Goal: Task Accomplishment & Management: Use online tool/utility

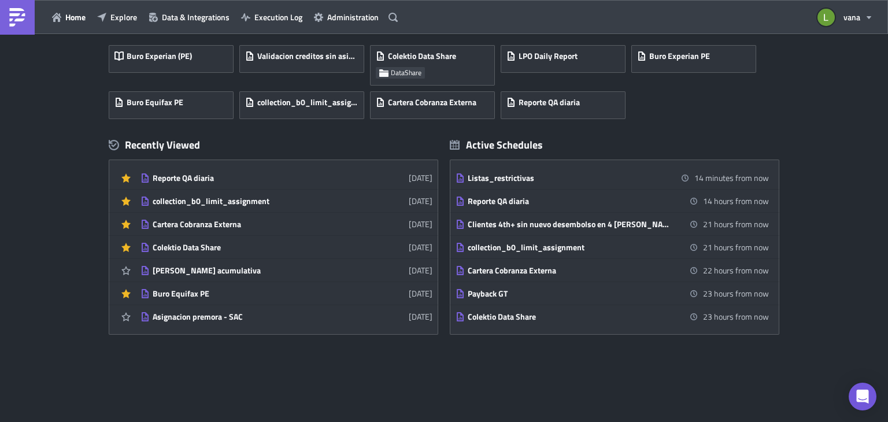
scroll to position [91, 0]
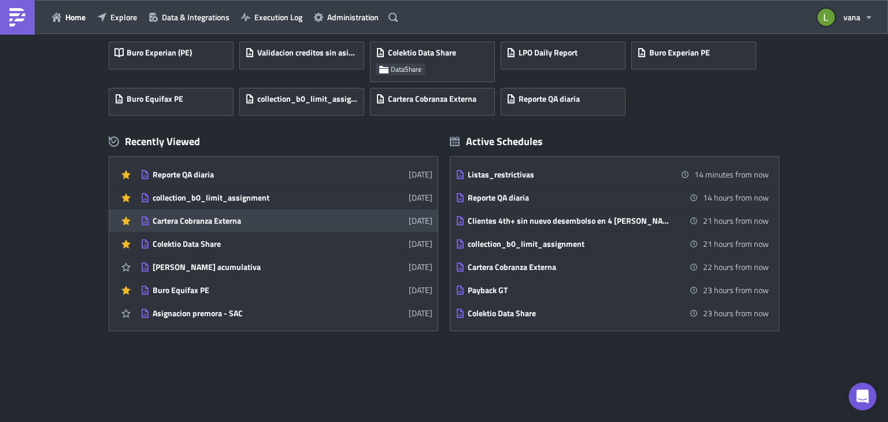
click at [233, 222] on div "Cartera Cobranza Externa" at bounding box center [254, 221] width 202 height 10
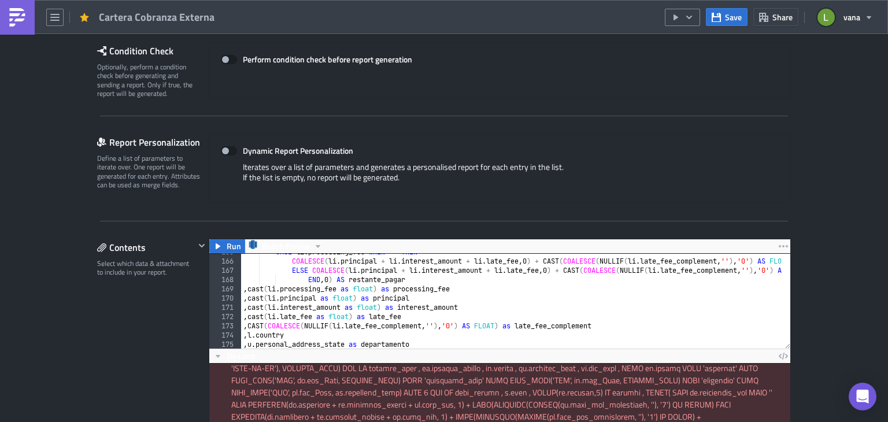
scroll to position [1522, 0]
click at [215, 242] on icon "button" at bounding box center [217, 246] width 9 height 9
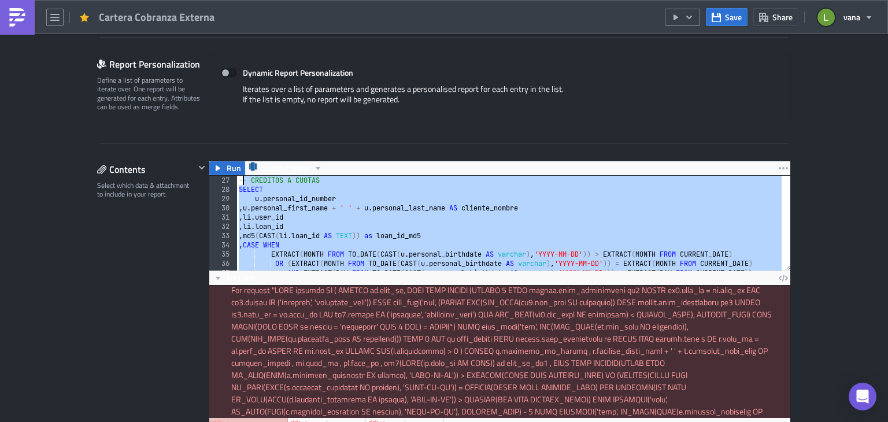
scroll to position [0, 0]
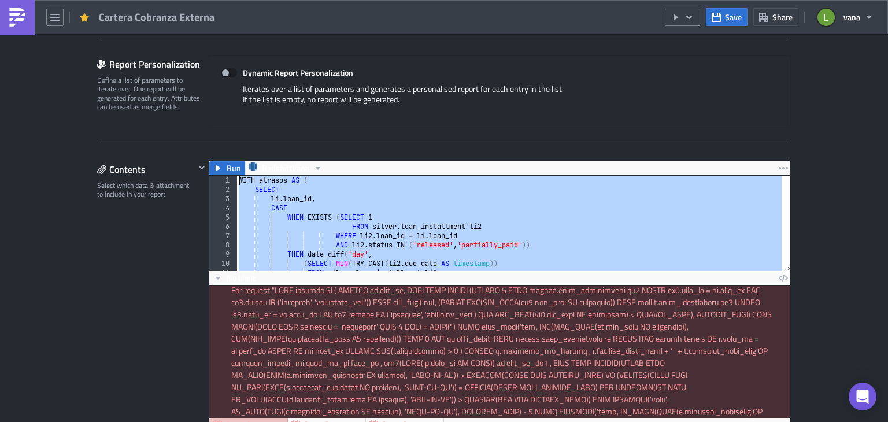
drag, startPoint x: 290, startPoint y: 194, endPoint x: 202, endPoint y: 150, distance: 98.5
type textarea "WITH atrasos AS ( SELECT"
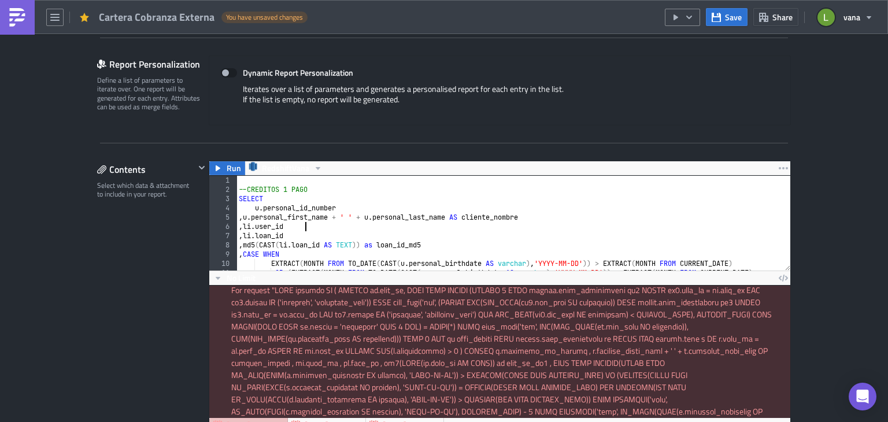
click at [335, 227] on div "--CREDITOS 1 PAGO SELECT u . personal_id_number , u . personal_first_name + ' '…" at bounding box center [781, 228] width 1090 height 105
click at [217, 164] on icon "button" at bounding box center [217, 168] width 9 height 9
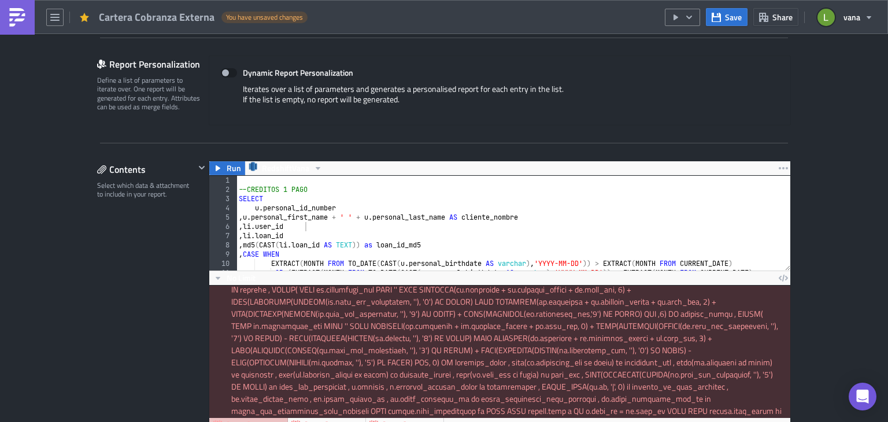
scroll to position [201, 0]
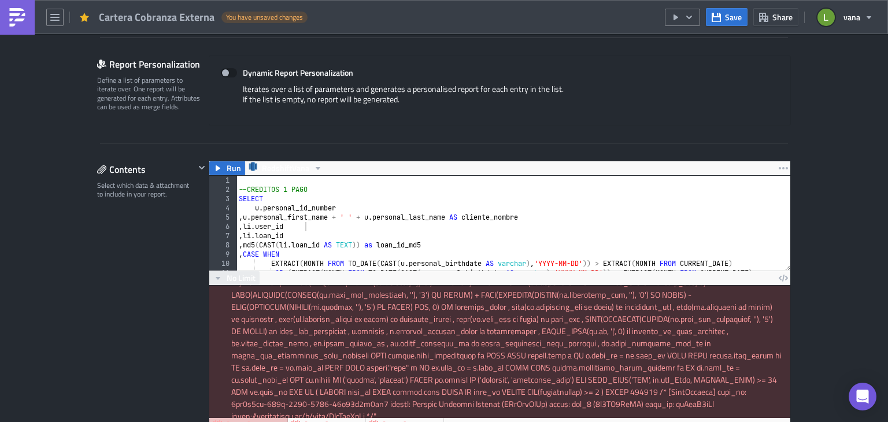
click at [227, 277] on span "No Limit" at bounding box center [241, 278] width 29 height 12
click at [155, 308] on div "Contents Select which data & attachment to include in your report." at bounding box center [146, 381] width 98 height 441
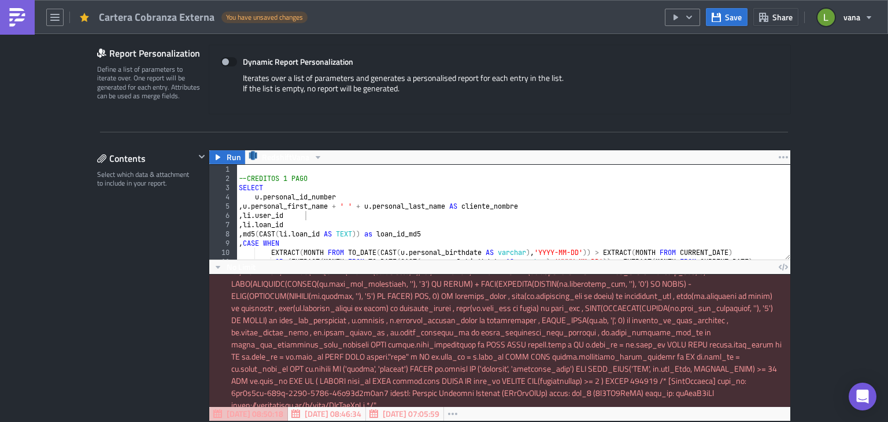
scroll to position [0, 0]
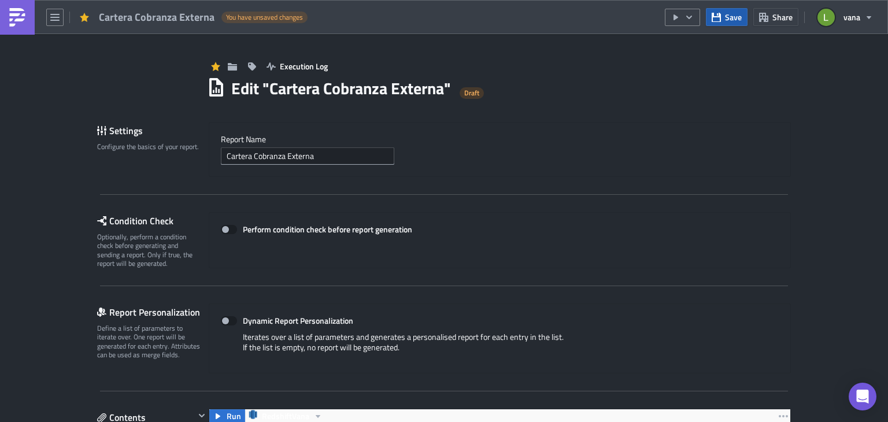
click at [718, 15] on icon "button" at bounding box center [715, 17] width 9 height 9
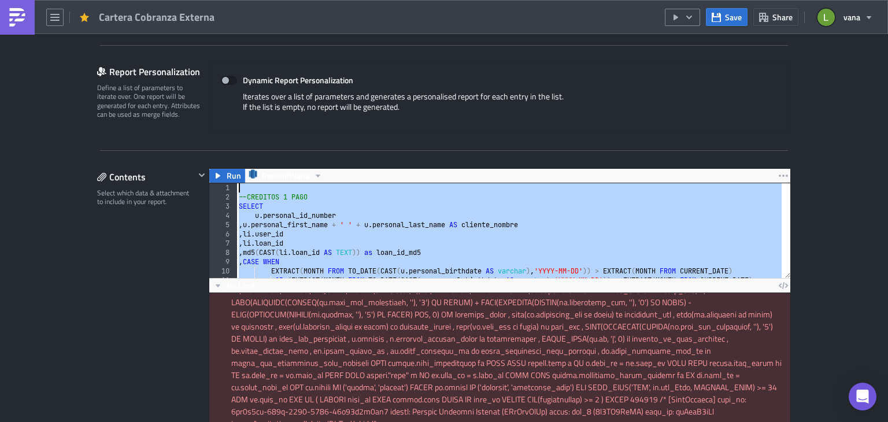
drag, startPoint x: 311, startPoint y: 262, endPoint x: 227, endPoint y: 116, distance: 168.8
click at [351, 232] on div "--CREDITOS 1 PAGO SELECT u . personal_id_number , u . personal_first_name + ' '…" at bounding box center [508, 230] width 545 height 95
type textarea ", li.user_id"
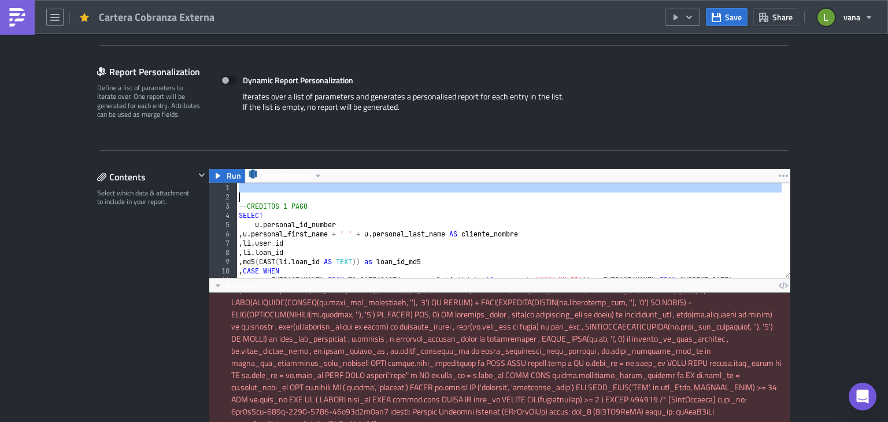
type textarea "UNION ALL"
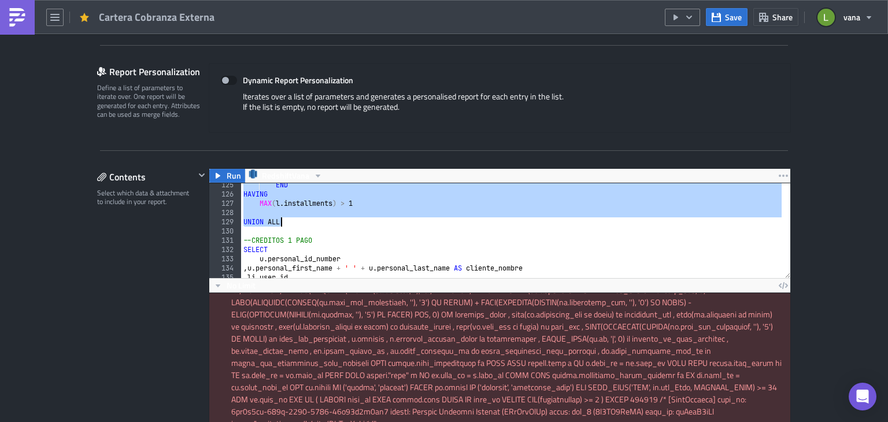
scroll to position [1149, 0]
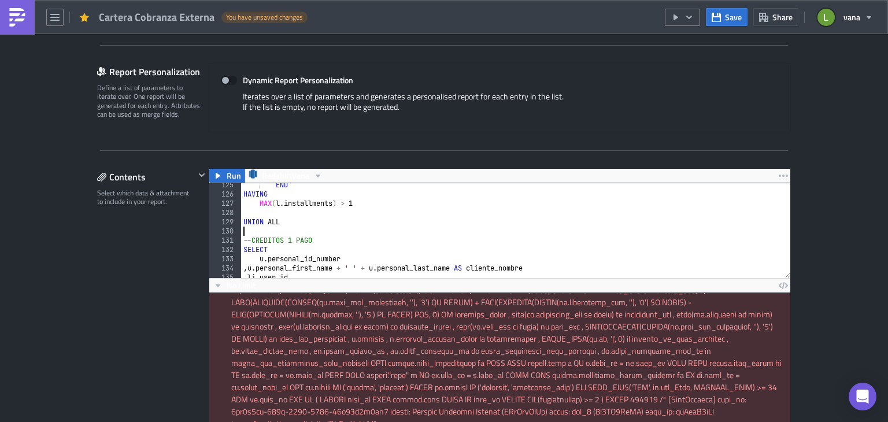
click at [351, 232] on div "END HAVING MAX ( l . installments ) > 1 UNION ALL --CREDITOS 1 PAGO SELECT u . …" at bounding box center [786, 232] width 1090 height 105
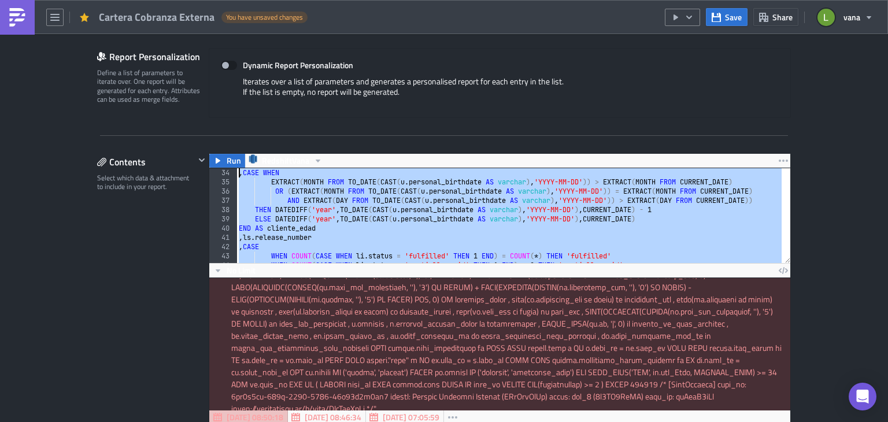
scroll to position [0, 0]
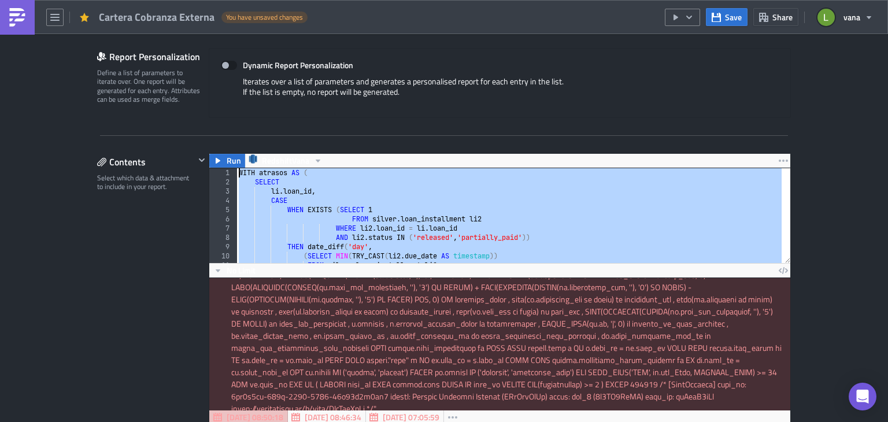
drag, startPoint x: 337, startPoint y: 247, endPoint x: 210, endPoint y: 139, distance: 166.9
type textarea "WITH atrasos AS ( SELECT"
click at [719, 19] on icon "button" at bounding box center [715, 17] width 9 height 9
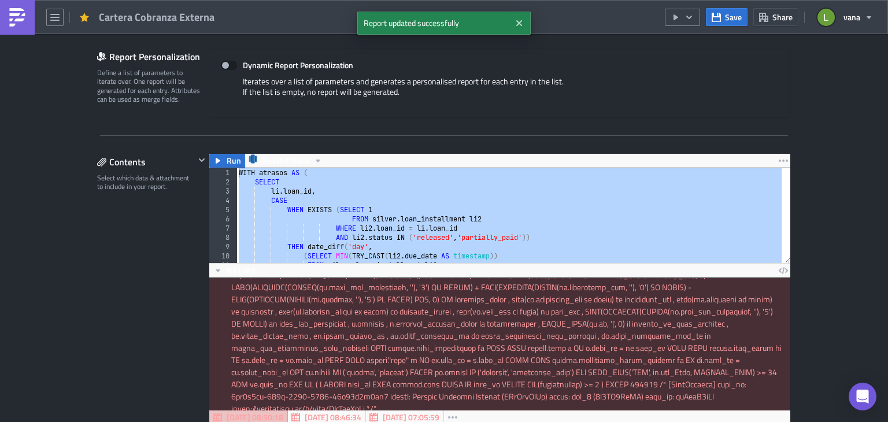
click at [21, 12] on img at bounding box center [17, 17] width 18 height 18
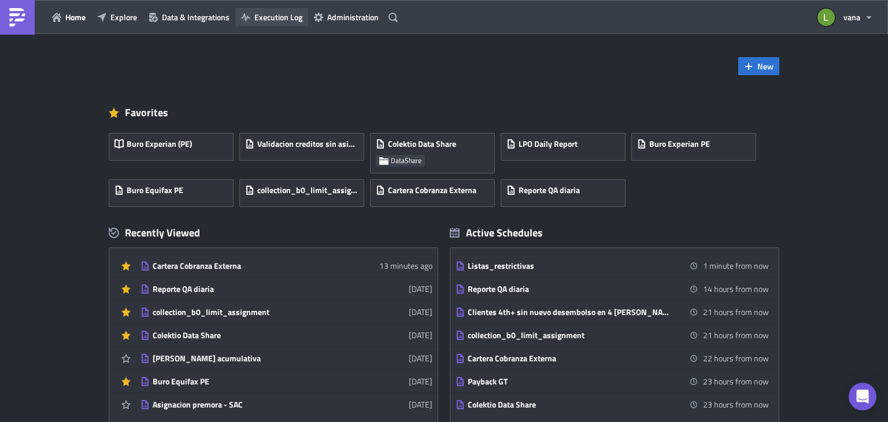
click at [270, 17] on span "Execution Log" at bounding box center [278, 17] width 48 height 12
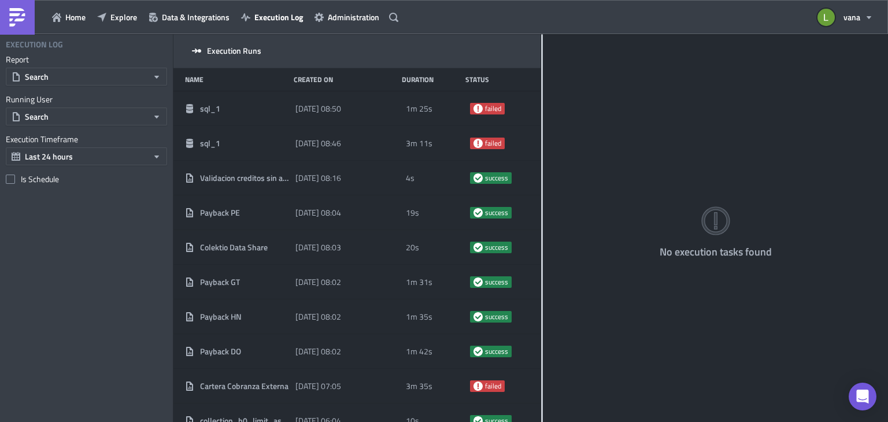
drag, startPoint x: 316, startPoint y: 130, endPoint x: 541, endPoint y: 145, distance: 225.3
click at [541, 145] on div at bounding box center [542, 228] width 2 height 389
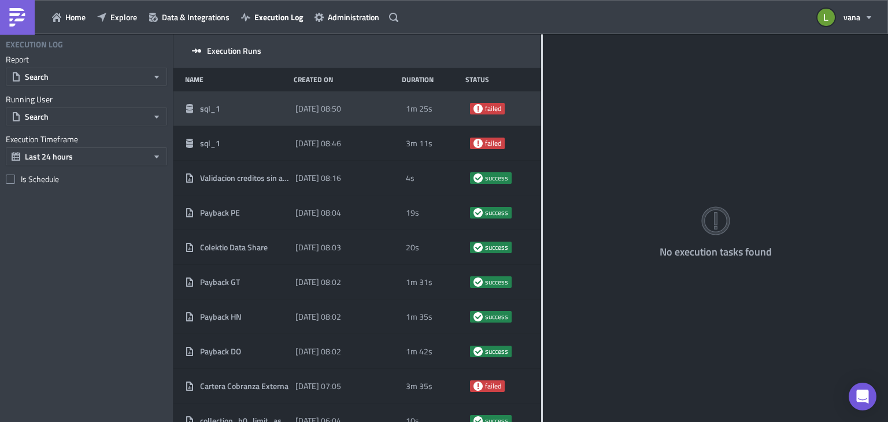
click at [313, 111] on span "[DATE] 08:50" at bounding box center [318, 108] width 46 height 10
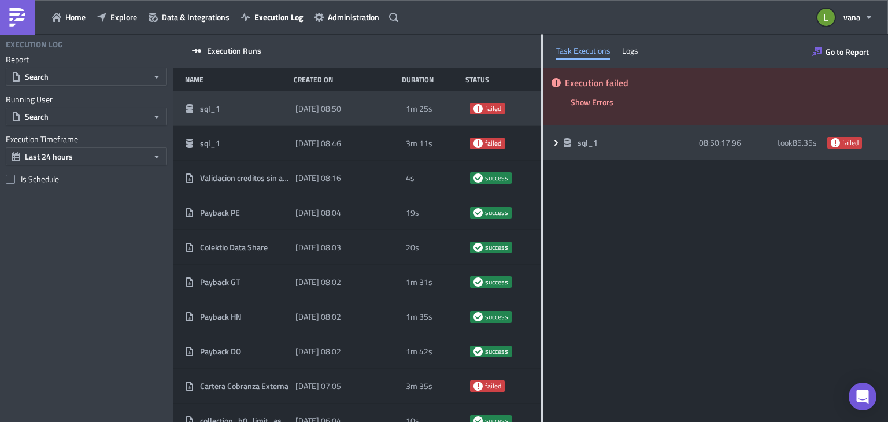
click at [550, 139] on div "sql_1 08:50:17.96 took 85.35 s failed" at bounding box center [715, 142] width 345 height 35
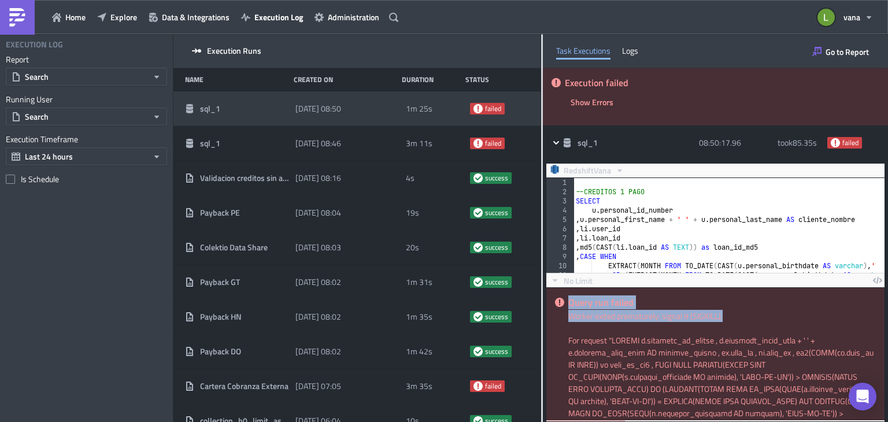
drag, startPoint x: 725, startPoint y: 315, endPoint x: 566, endPoint y: 295, distance: 160.1
click at [566, 295] on div "Query run failed Worker exited prematurely: signal 9 (SIGKILL). For request " "" at bounding box center [715, 354] width 338 height 132
copy div "Query run failed Worker exited prematurely: signal 9 (SIGKILL)."
